Goal: Navigation & Orientation: Find specific page/section

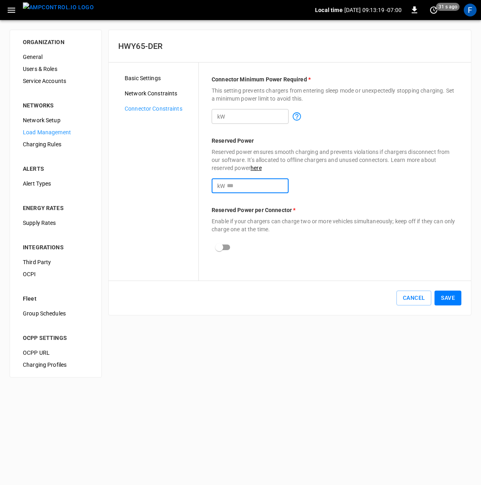
click at [55, 12] on img "menu" at bounding box center [58, 7] width 71 height 10
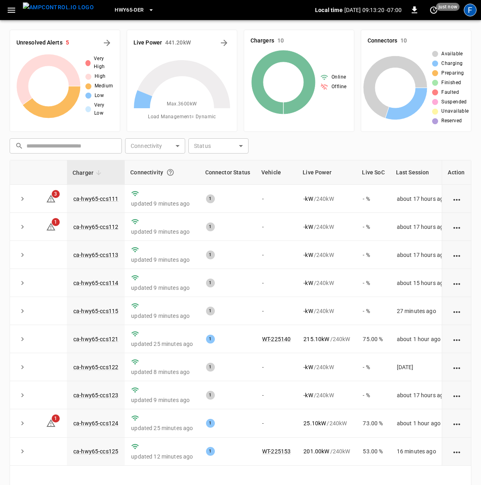
click at [469, 12] on div "F" at bounding box center [470, 10] width 13 height 13
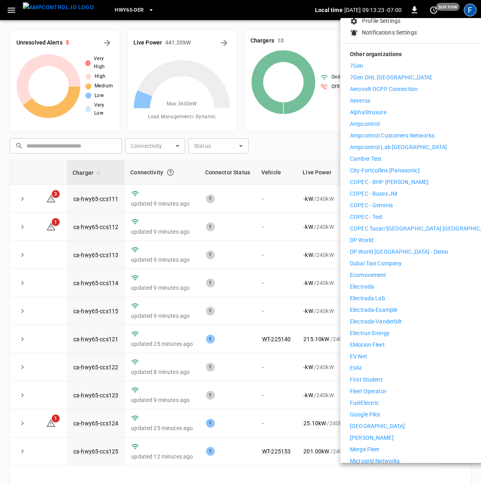
scroll to position [95, 0]
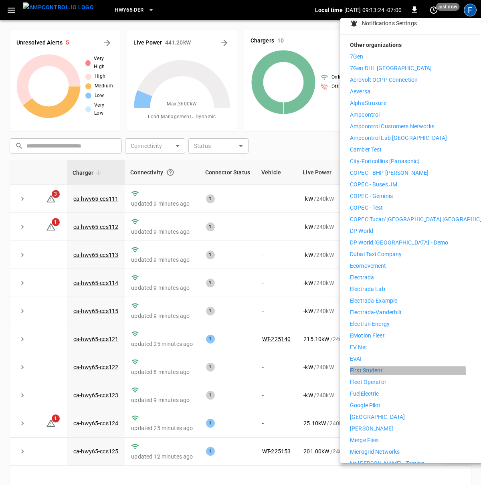
click at [374, 367] on p "First Student" at bounding box center [366, 371] width 33 height 8
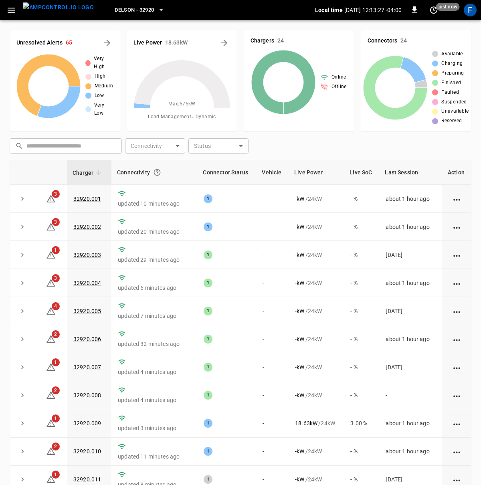
click at [13, 9] on icon "button" at bounding box center [11, 10] width 10 height 10
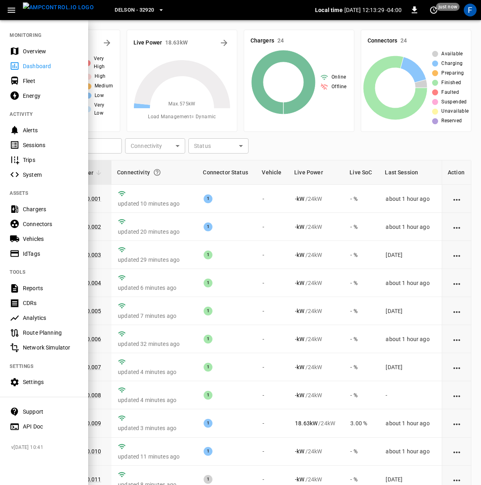
click at [149, 97] on div at bounding box center [240, 242] width 481 height 485
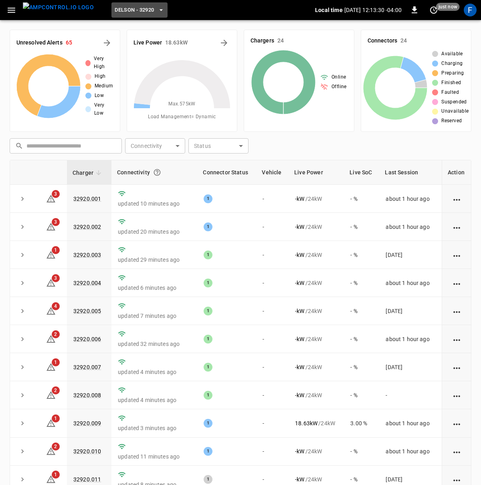
click at [130, 12] on span "Delson - 32920" at bounding box center [134, 10] width 39 height 9
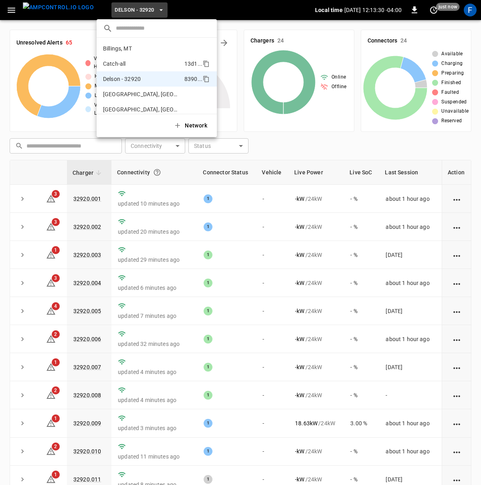
scroll to position [28, 0]
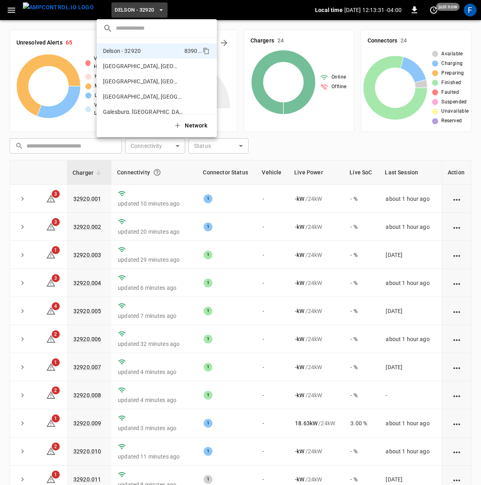
click at [123, 24] on input "text" at bounding box center [163, 28] width 95 height 12
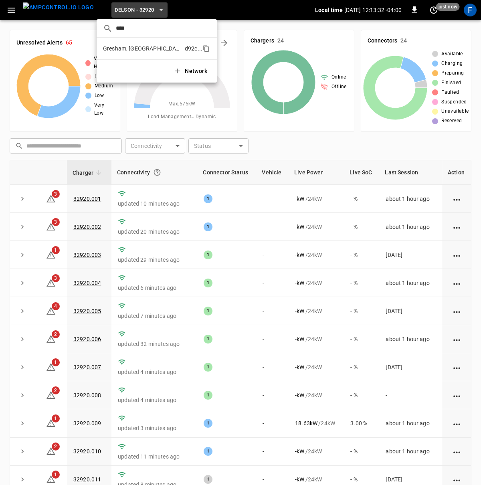
type input "****"
click at [116, 47] on p "Gresham, OR" at bounding box center [142, 49] width 79 height 8
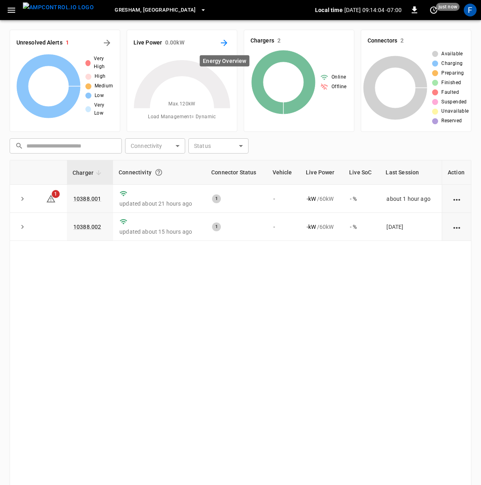
click at [224, 39] on icon "Energy Overview" at bounding box center [224, 43] width 10 height 10
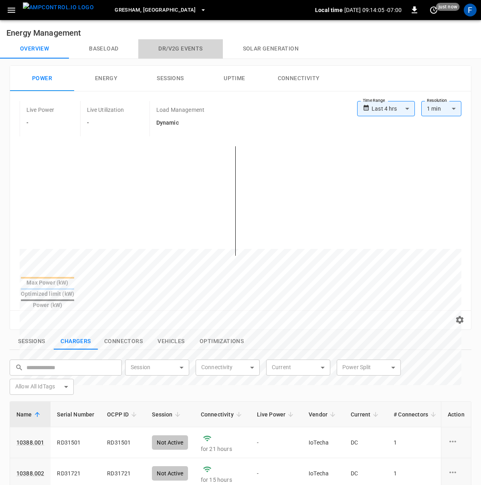
click at [187, 49] on button "Dr/V2G events" at bounding box center [180, 48] width 84 height 19
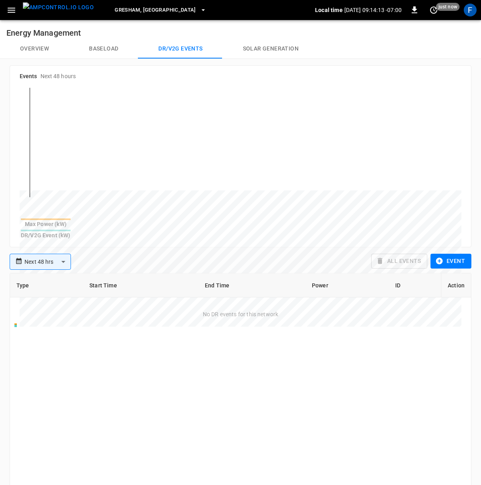
click at [45, 6] on img "menu" at bounding box center [58, 7] width 71 height 10
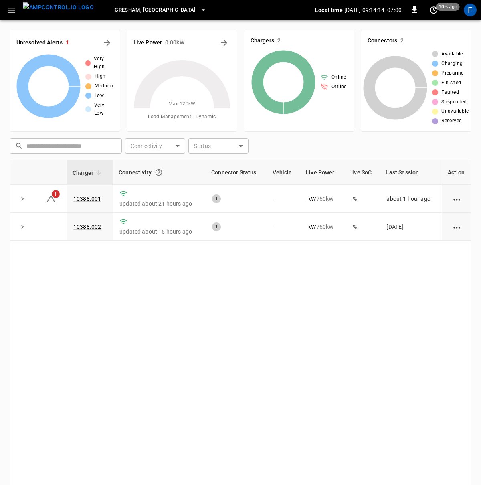
click at [11, 8] on icon "button" at bounding box center [11, 10] width 10 height 10
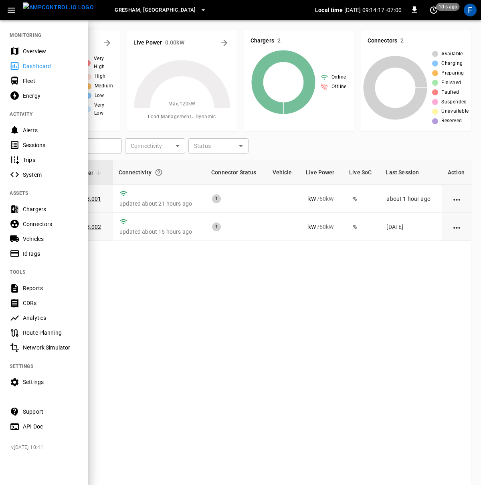
click at [173, 312] on div at bounding box center [240, 242] width 481 height 485
